Goal: Task Accomplishment & Management: Complete application form

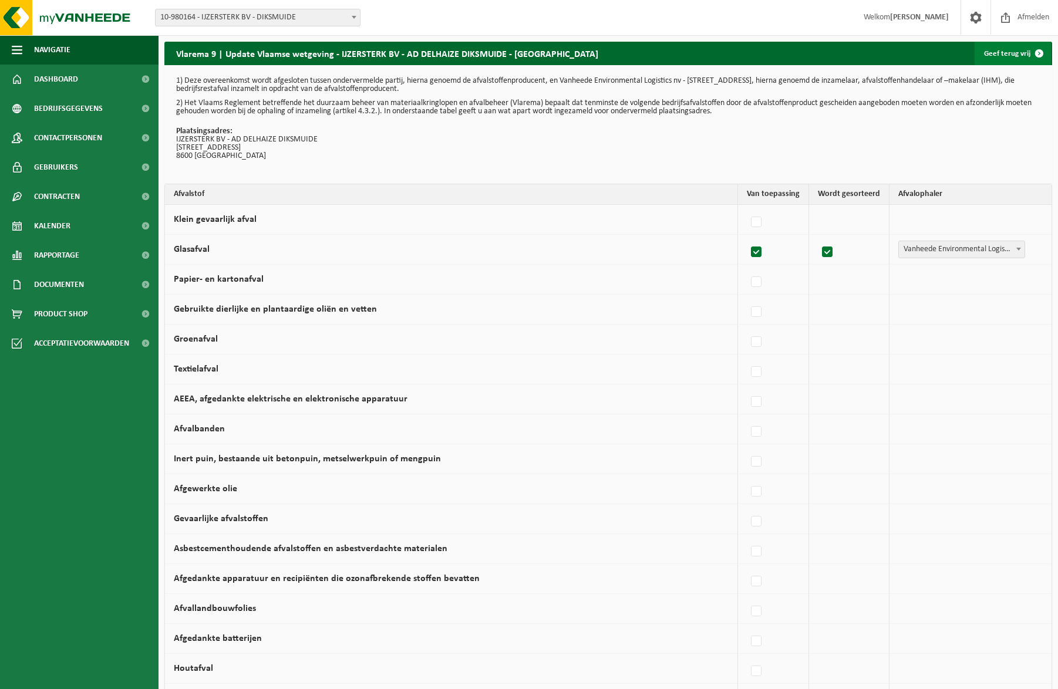
click at [1036, 52] on span at bounding box center [1038, 53] width 23 height 23
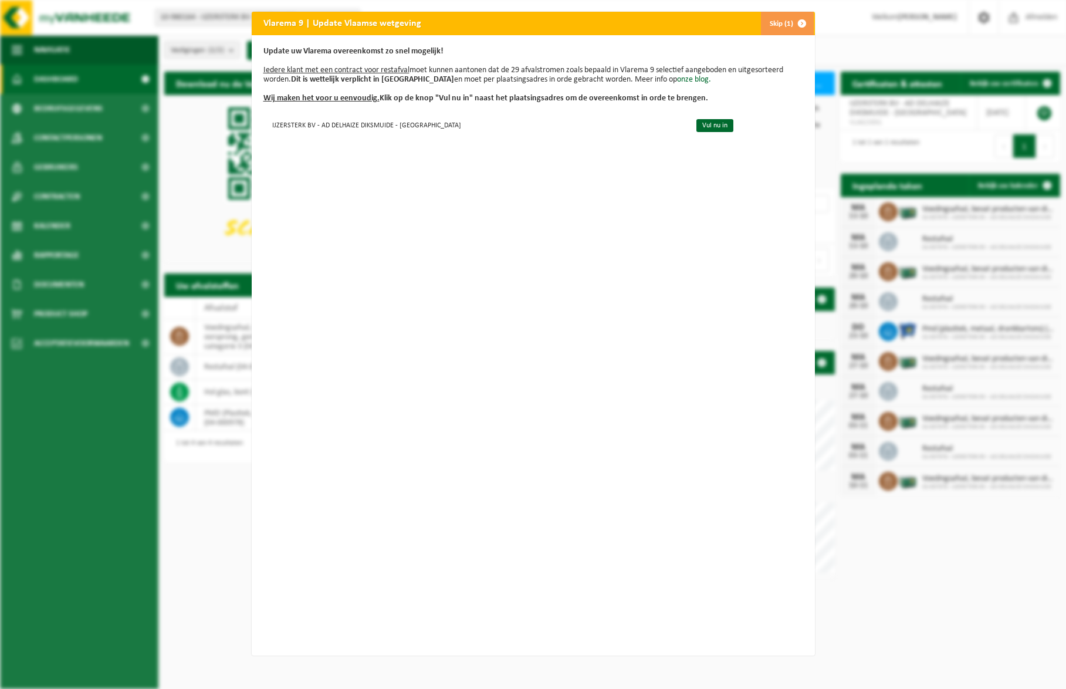
click at [781, 19] on button "Skip (1)" at bounding box center [787, 23] width 53 height 23
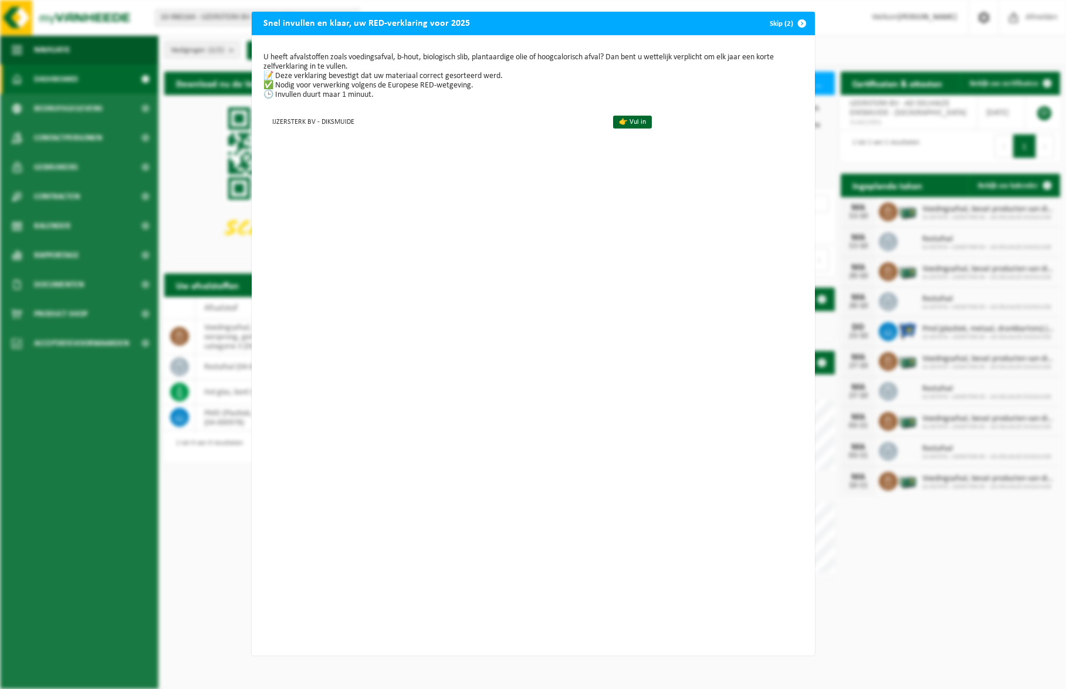
click at [791, 20] on span "button" at bounding box center [802, 23] width 23 height 23
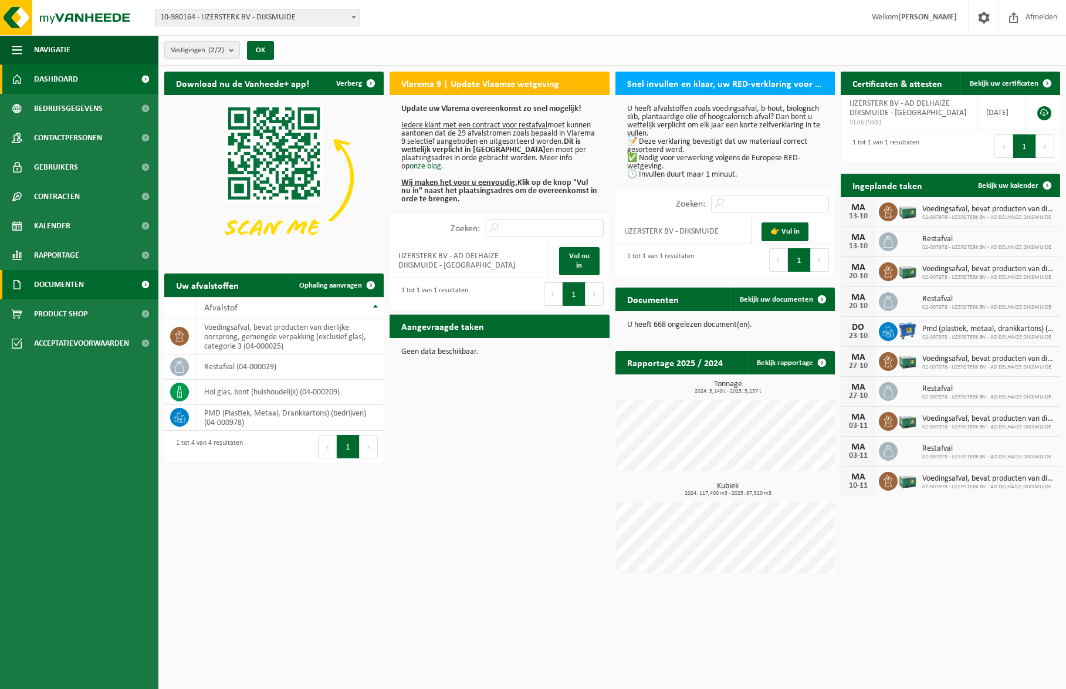
click at [72, 279] on span "Documenten" at bounding box center [59, 284] width 50 height 29
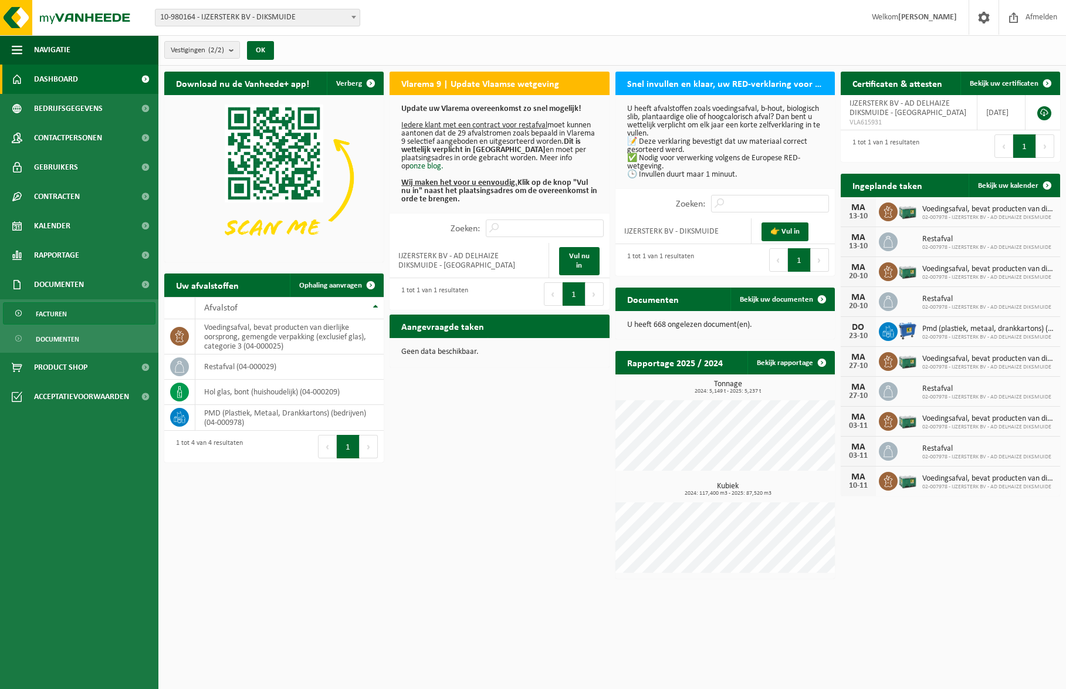
click at [52, 303] on span "Facturen" at bounding box center [51, 314] width 31 height 22
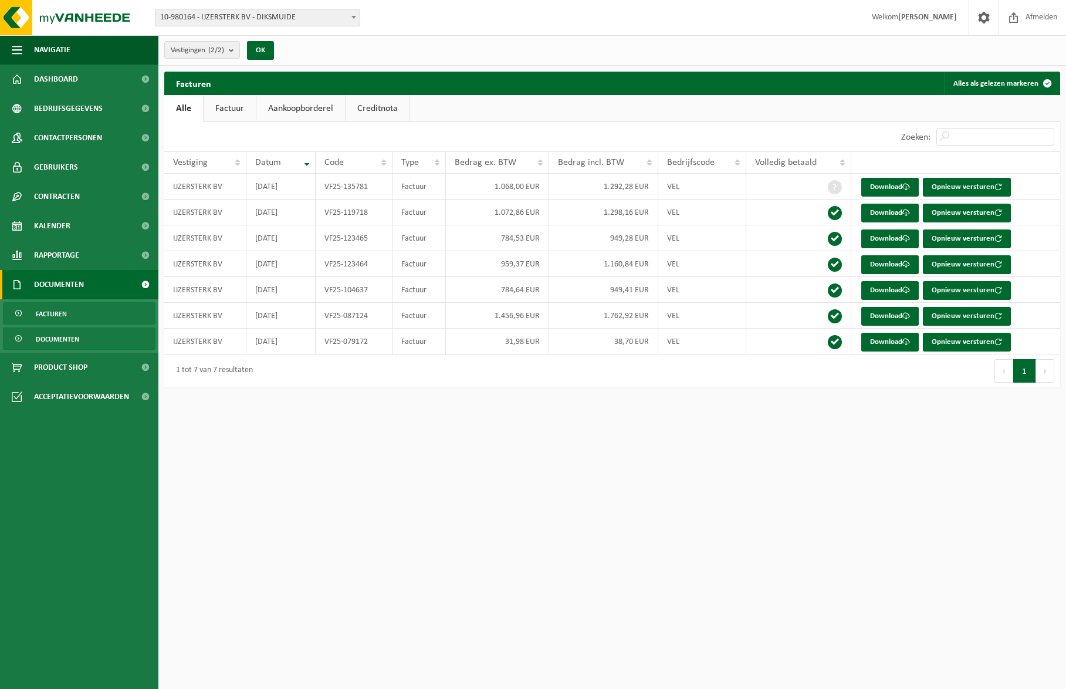
click at [61, 337] on span "Documenten" at bounding box center [57, 339] width 43 height 22
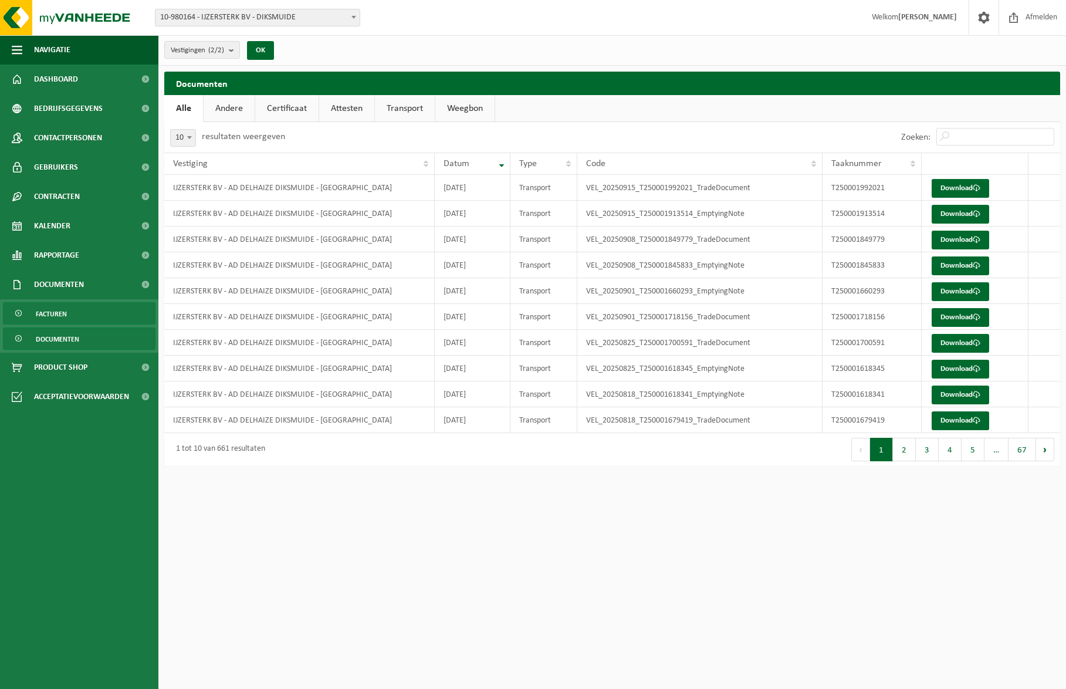
click at [63, 315] on span "Facturen" at bounding box center [51, 314] width 31 height 22
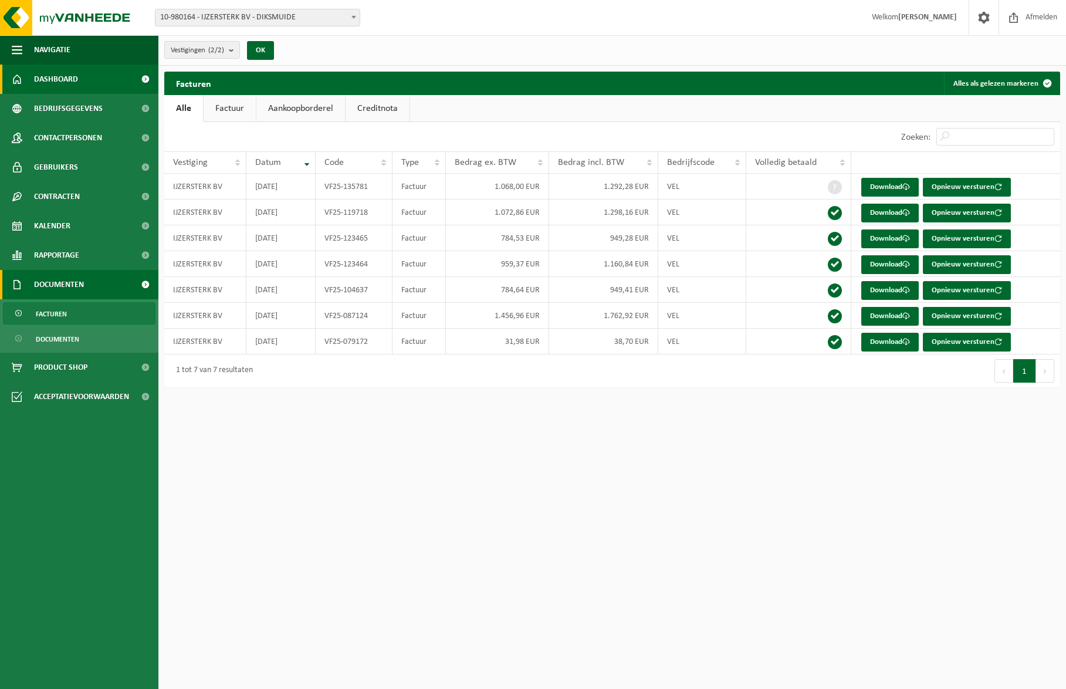
click at [73, 77] on span "Dashboard" at bounding box center [56, 79] width 44 height 29
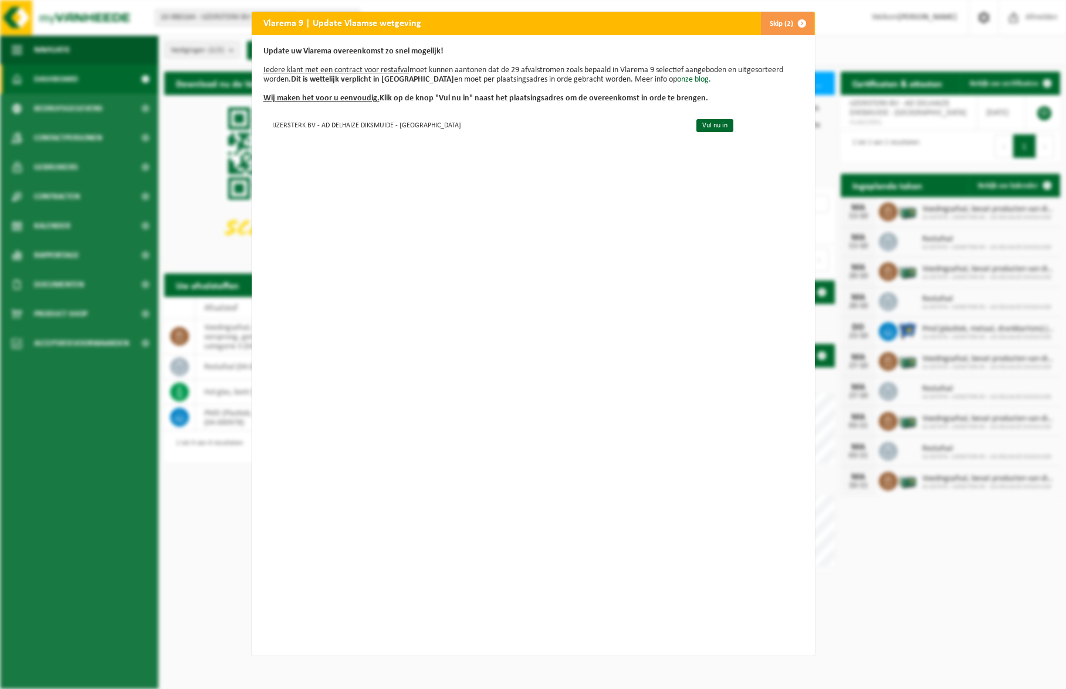
click at [776, 24] on button "Skip (2)" at bounding box center [787, 23] width 53 height 23
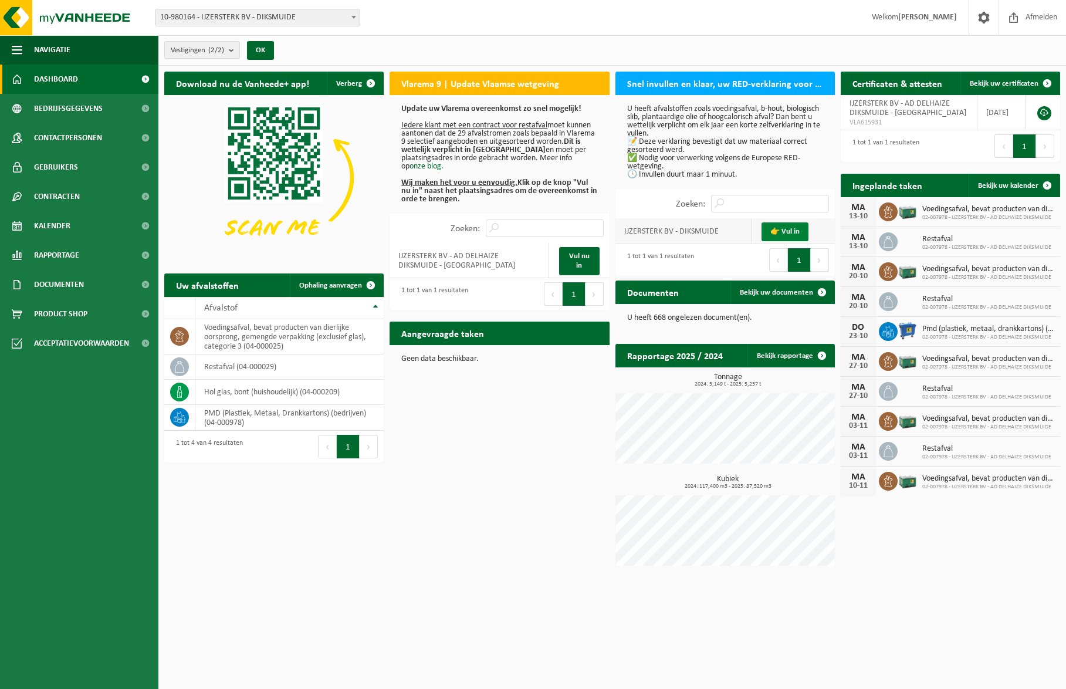
click at [795, 232] on link "👉 Vul in" at bounding box center [785, 231] width 47 height 19
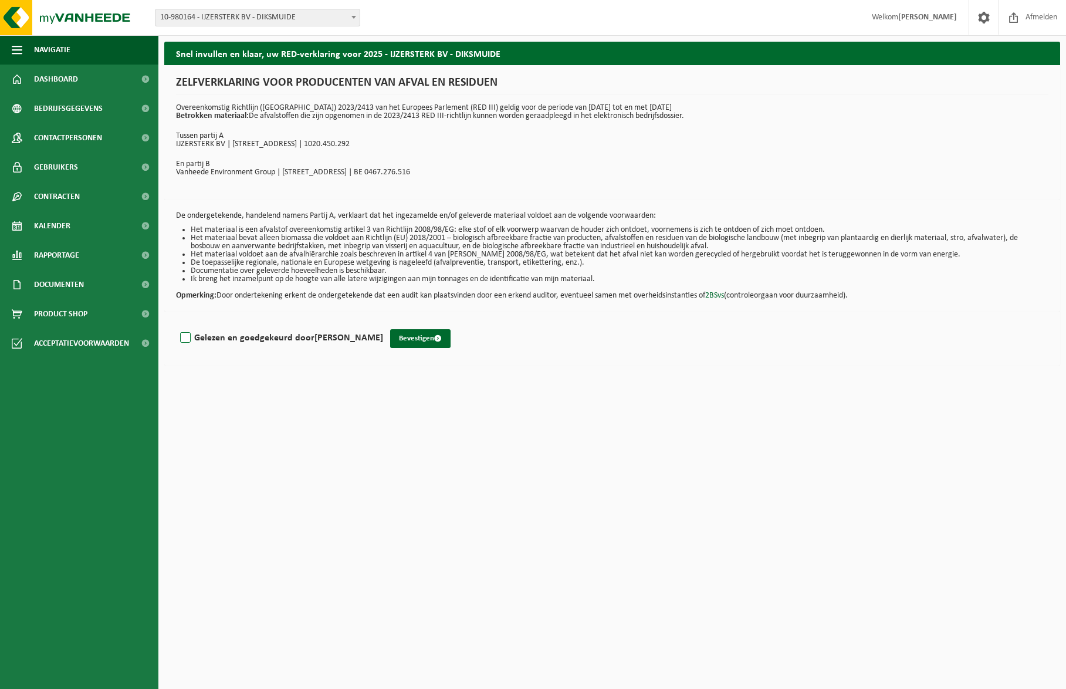
click at [185, 337] on label "Gelezen en goedgekeurd door THIBAUT LEMAHIEU" at bounding box center [280, 338] width 205 height 18
click at [383, 323] on input "Gelezen en goedgekeurd door THIBAUT LEMAHIEU" at bounding box center [383, 323] width 1 height 1
checkbox input "true"
click at [437, 330] on button "Bevestigen" at bounding box center [420, 338] width 60 height 19
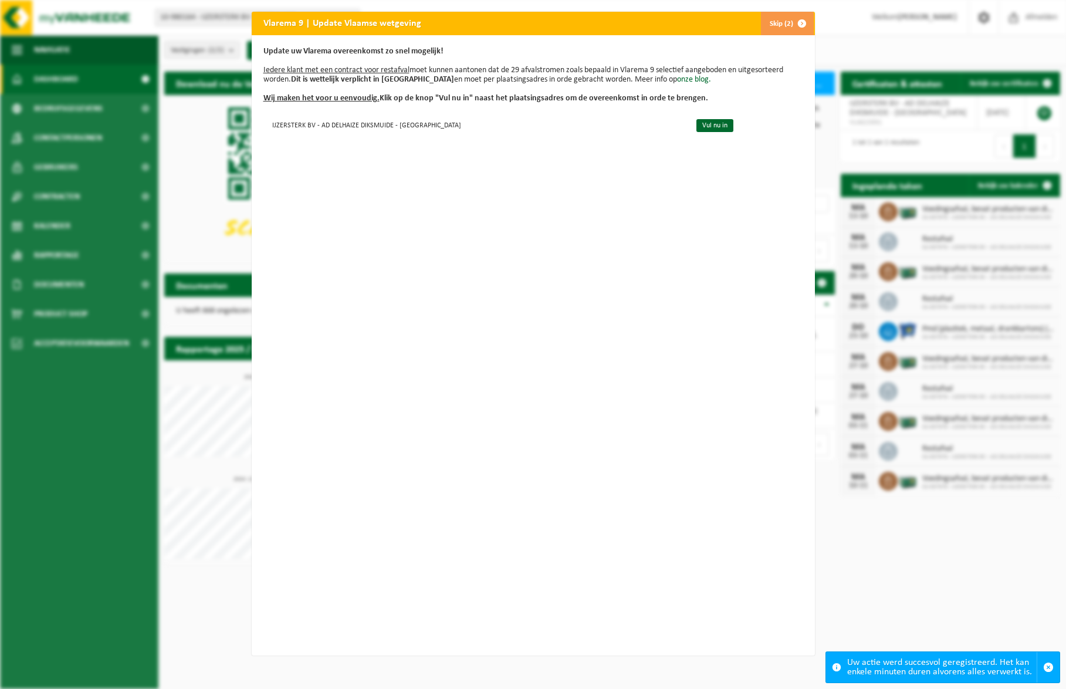
click at [781, 20] on button "Skip (2)" at bounding box center [787, 23] width 53 height 23
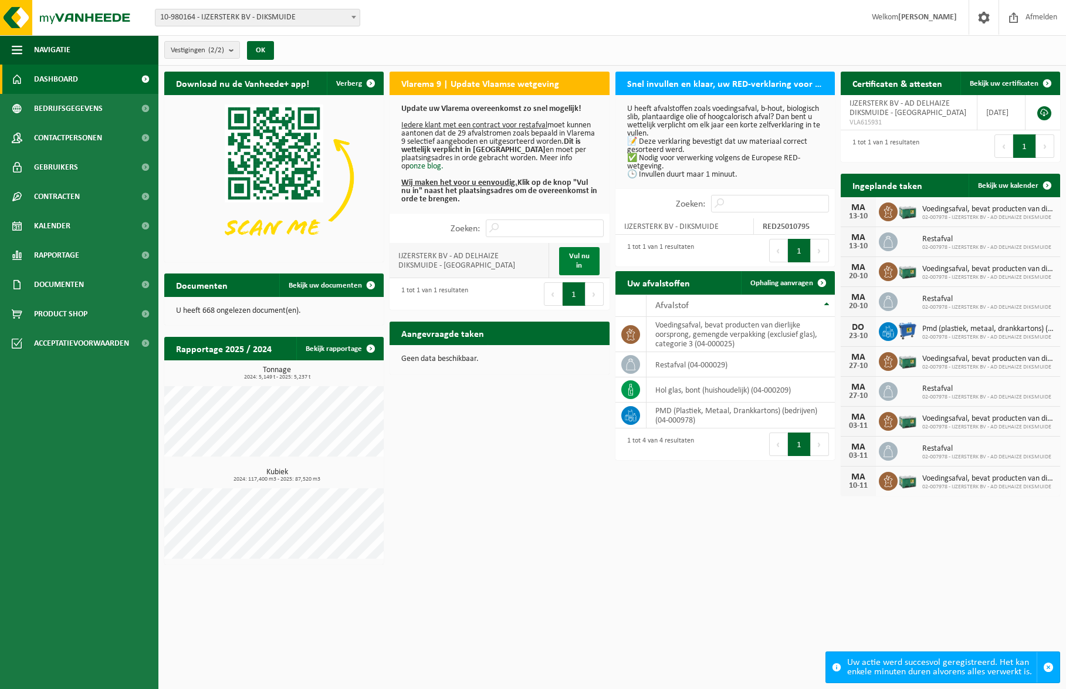
click at [570, 255] on link "Vul nu in" at bounding box center [579, 261] width 40 height 28
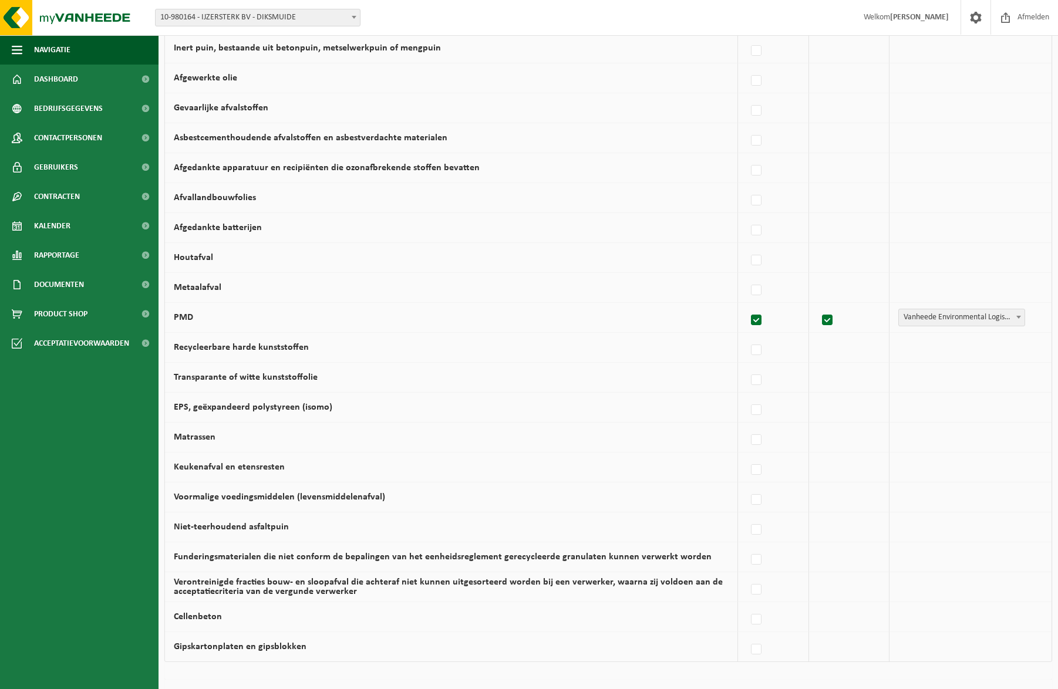
scroll to position [528, 0]
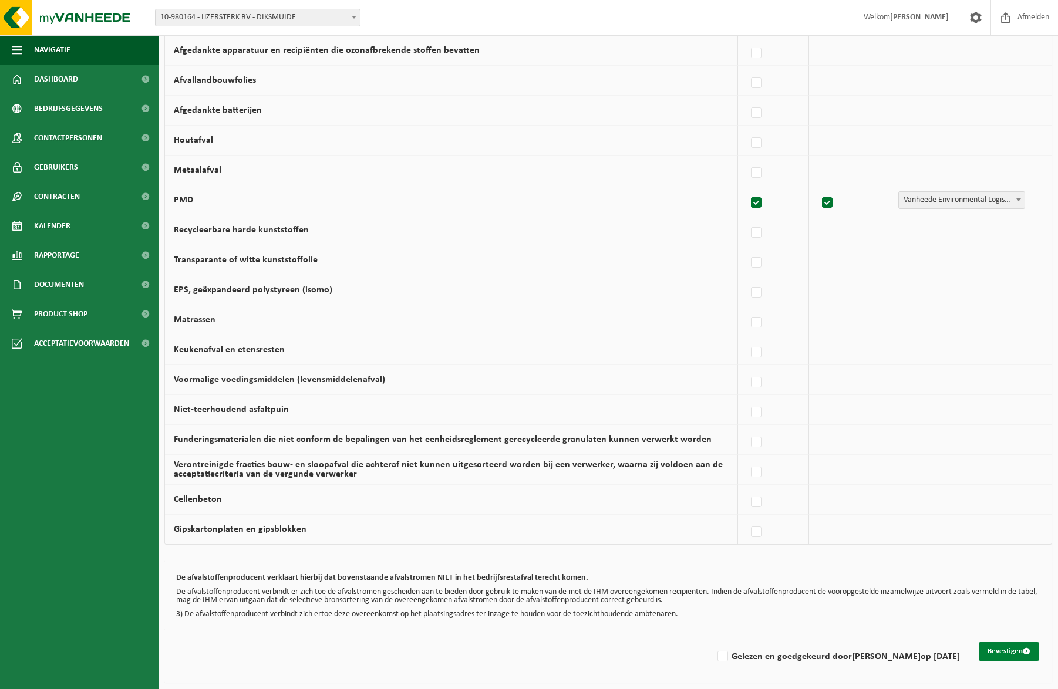
click at [993, 650] on button "Bevestigen" at bounding box center [1008, 651] width 60 height 19
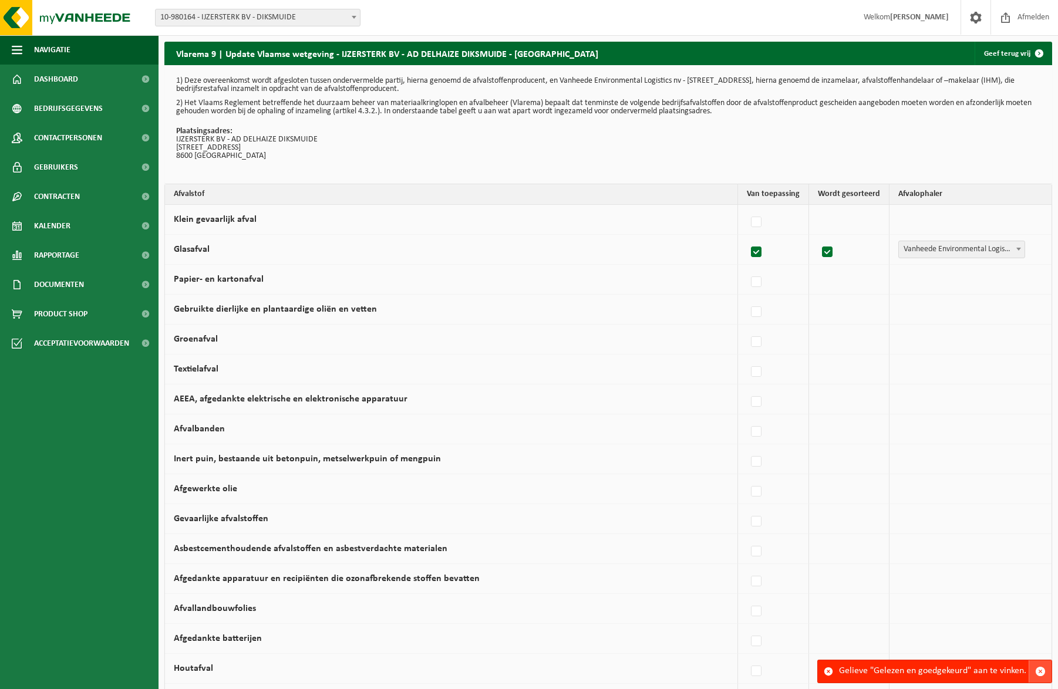
click at [1039, 668] on span "button" at bounding box center [1040, 671] width 11 height 11
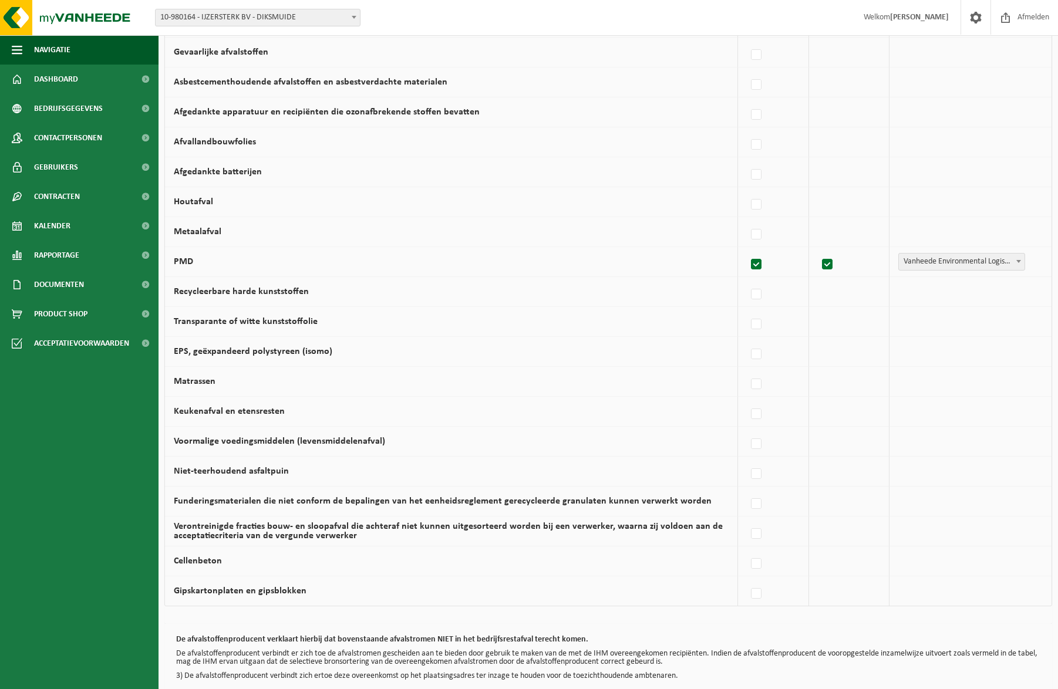
scroll to position [528, 0]
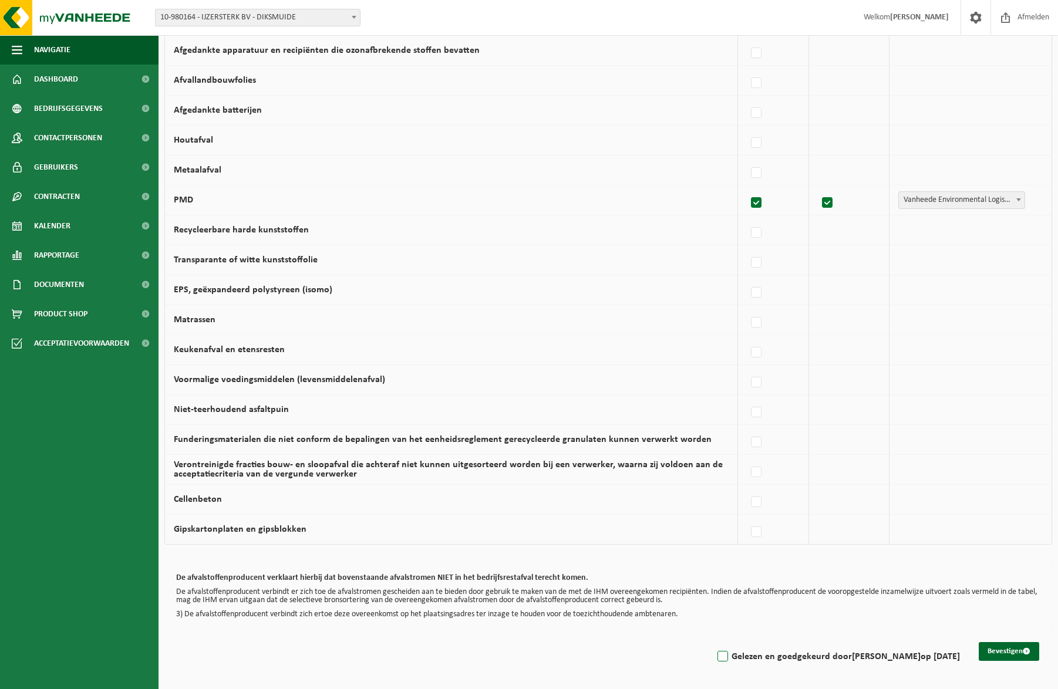
click at [715, 659] on label "Gelezen en goedgekeurd door [PERSON_NAME] op [DATE]" at bounding box center [837, 657] width 245 height 18
click at [713, 642] on input "Gelezen en goedgekeurd door [PERSON_NAME] op [DATE]" at bounding box center [713, 641] width 1 height 1
checkbox input "true"
click at [1005, 649] on button "Bevestigen" at bounding box center [1008, 651] width 60 height 19
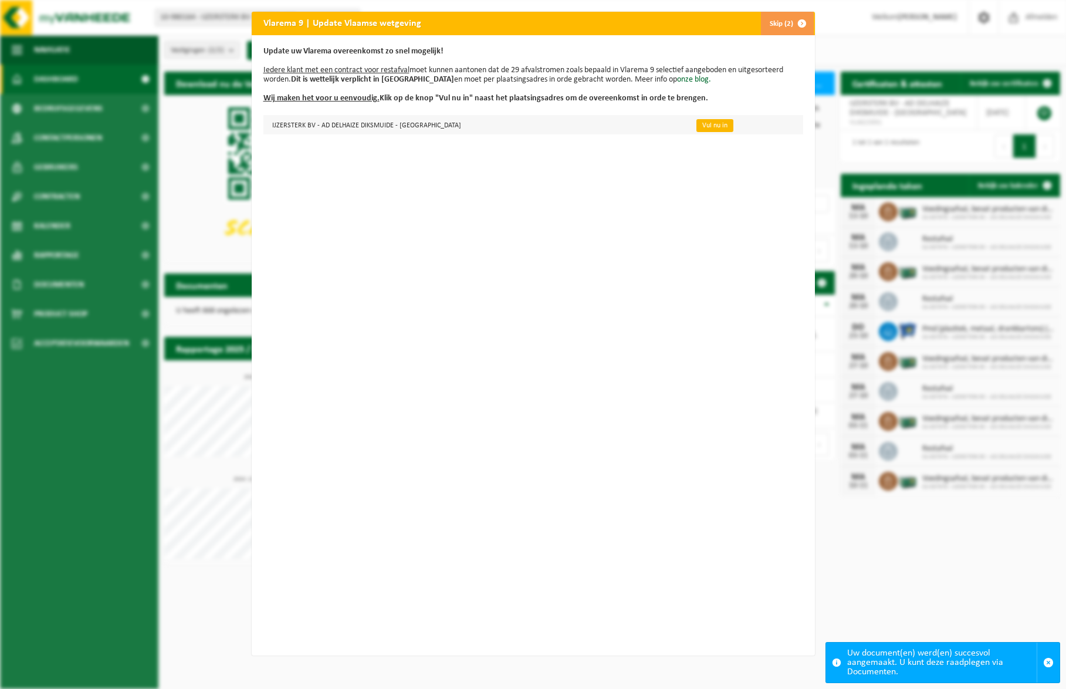
click at [697, 123] on link "Vul nu in" at bounding box center [715, 125] width 37 height 13
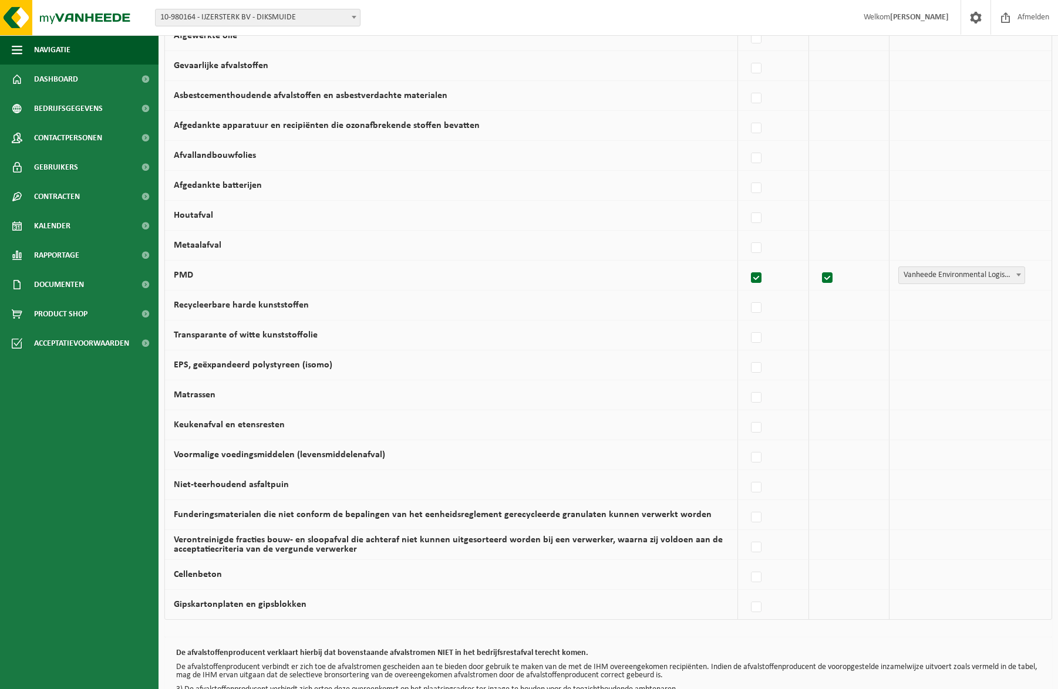
scroll to position [528, 0]
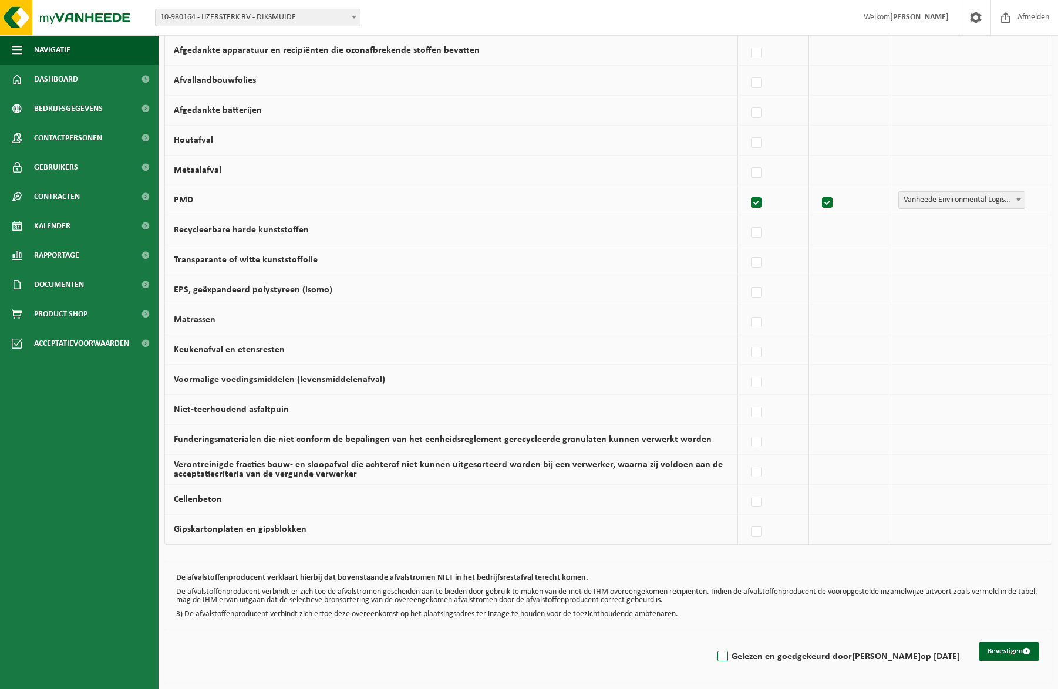
click at [715, 657] on label "Gelezen en goedgekeurd door [PERSON_NAME] op [DATE]" at bounding box center [837, 657] width 245 height 18
click at [713, 642] on input "Gelezen en goedgekeurd door [PERSON_NAME] op [DATE]" at bounding box center [713, 641] width 1 height 1
checkbox input "true"
click at [1012, 647] on button "Bevestigen" at bounding box center [1008, 651] width 60 height 19
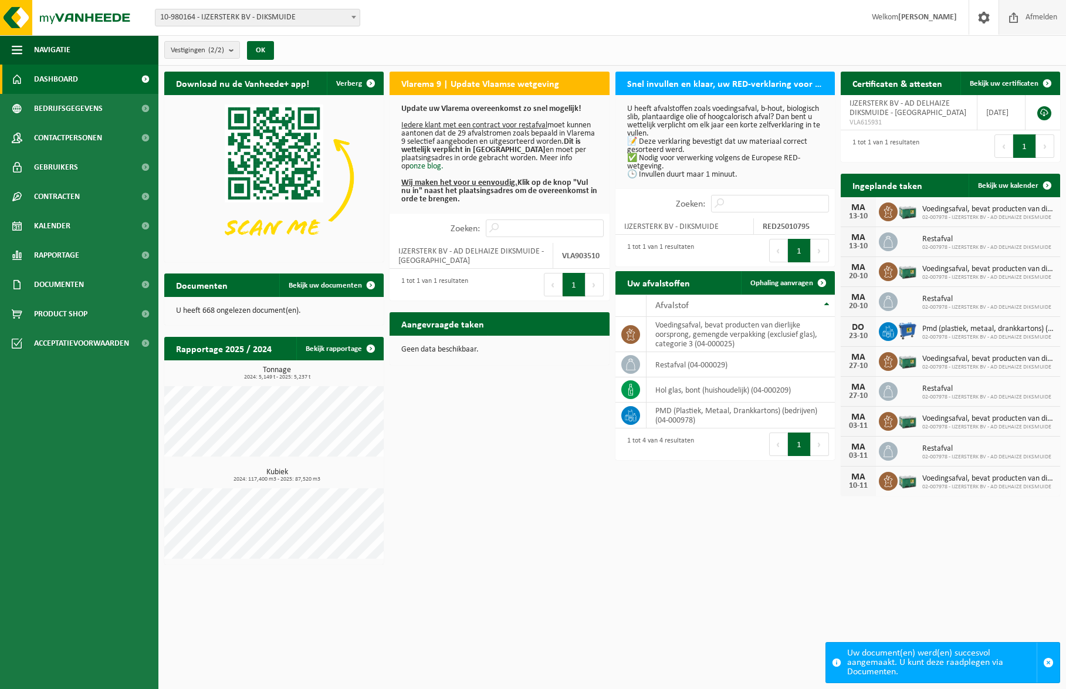
click at [1031, 13] on span "Afmelden" at bounding box center [1042, 17] width 38 height 35
